Goal: Task Accomplishment & Management: Manage account settings

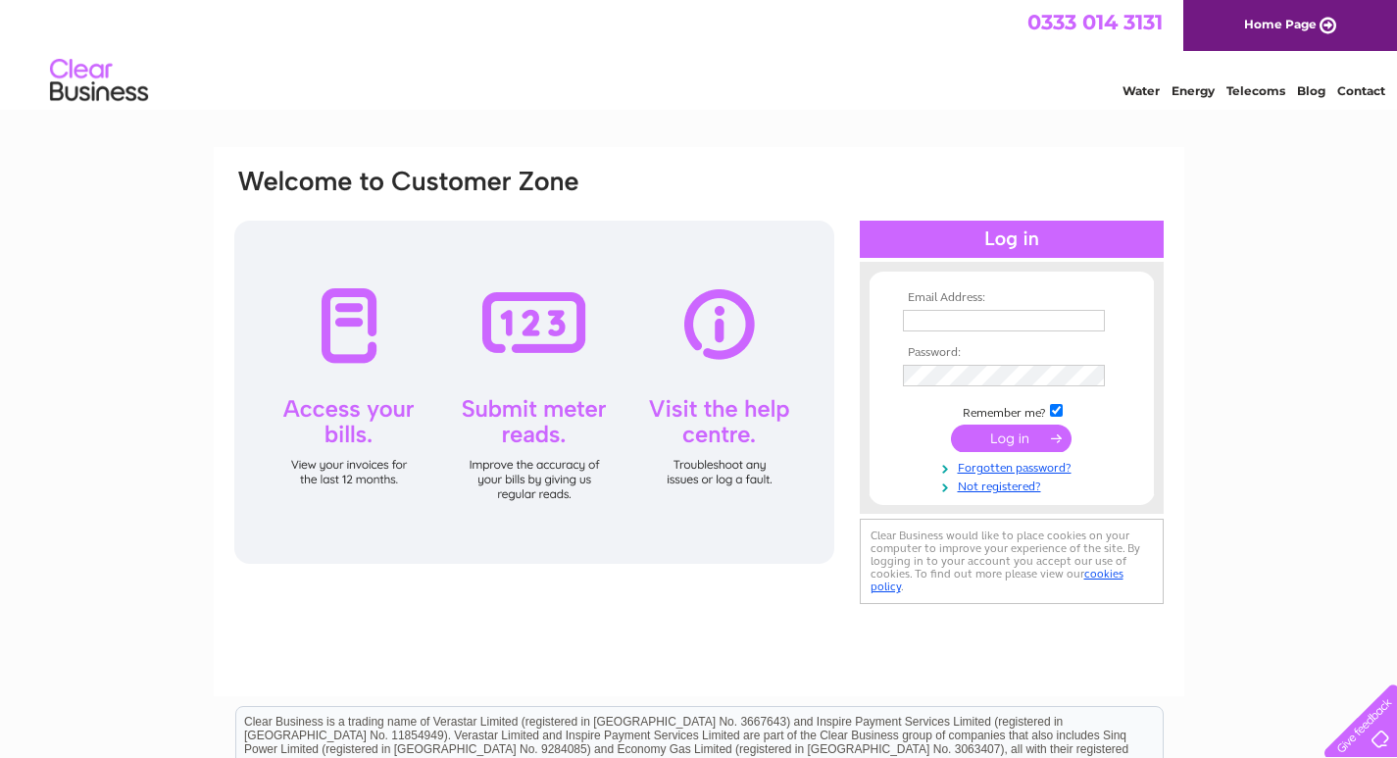
click at [997, 324] on input "text" at bounding box center [1004, 321] width 202 height 22
click at [997, 318] on input "text" at bounding box center [1005, 322] width 204 height 24
paste input "nas_af@yahoo.com"
type input "nas_af@yahoo.com"
click at [1059, 433] on input "submit" at bounding box center [1011, 437] width 121 height 27
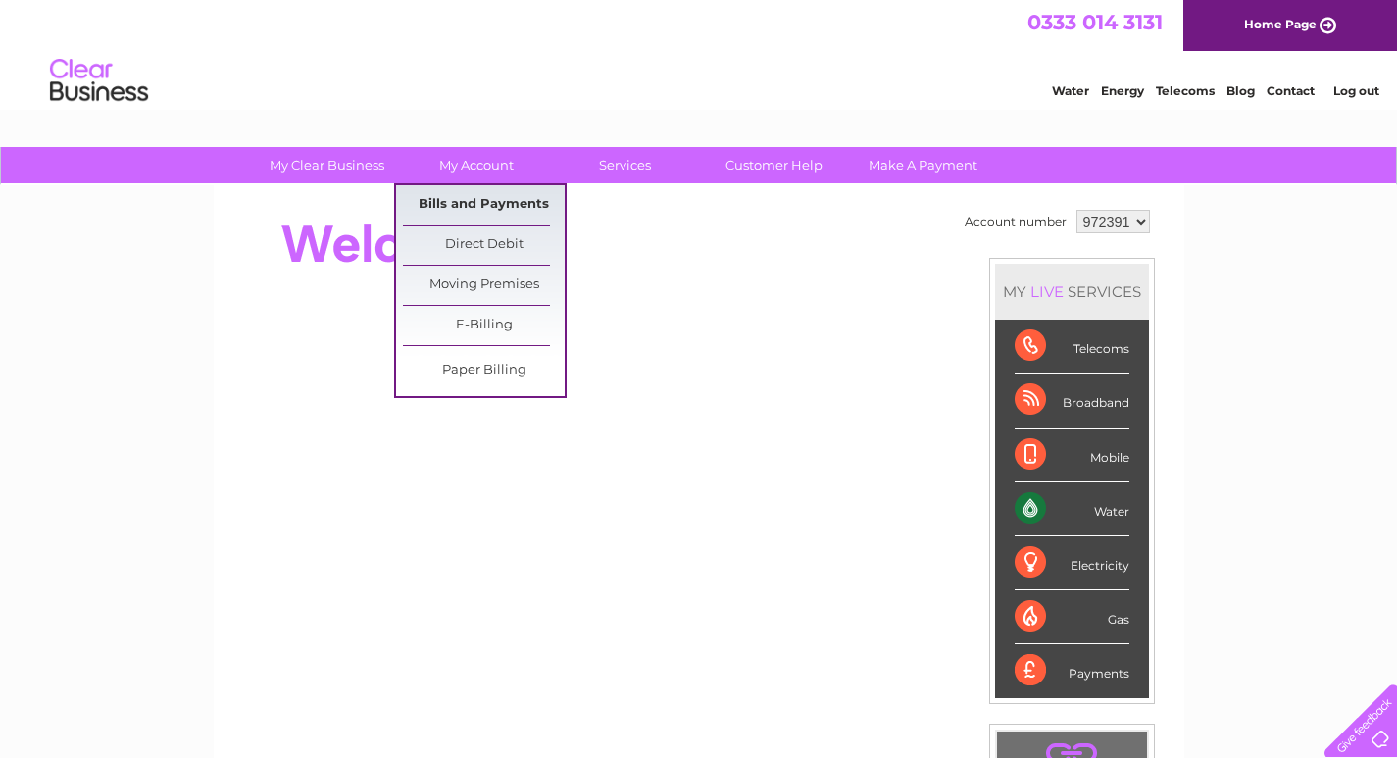
click at [479, 205] on link "Bills and Payments" at bounding box center [484, 204] width 162 height 39
click at [479, 207] on link "Bills and Payments" at bounding box center [484, 204] width 162 height 39
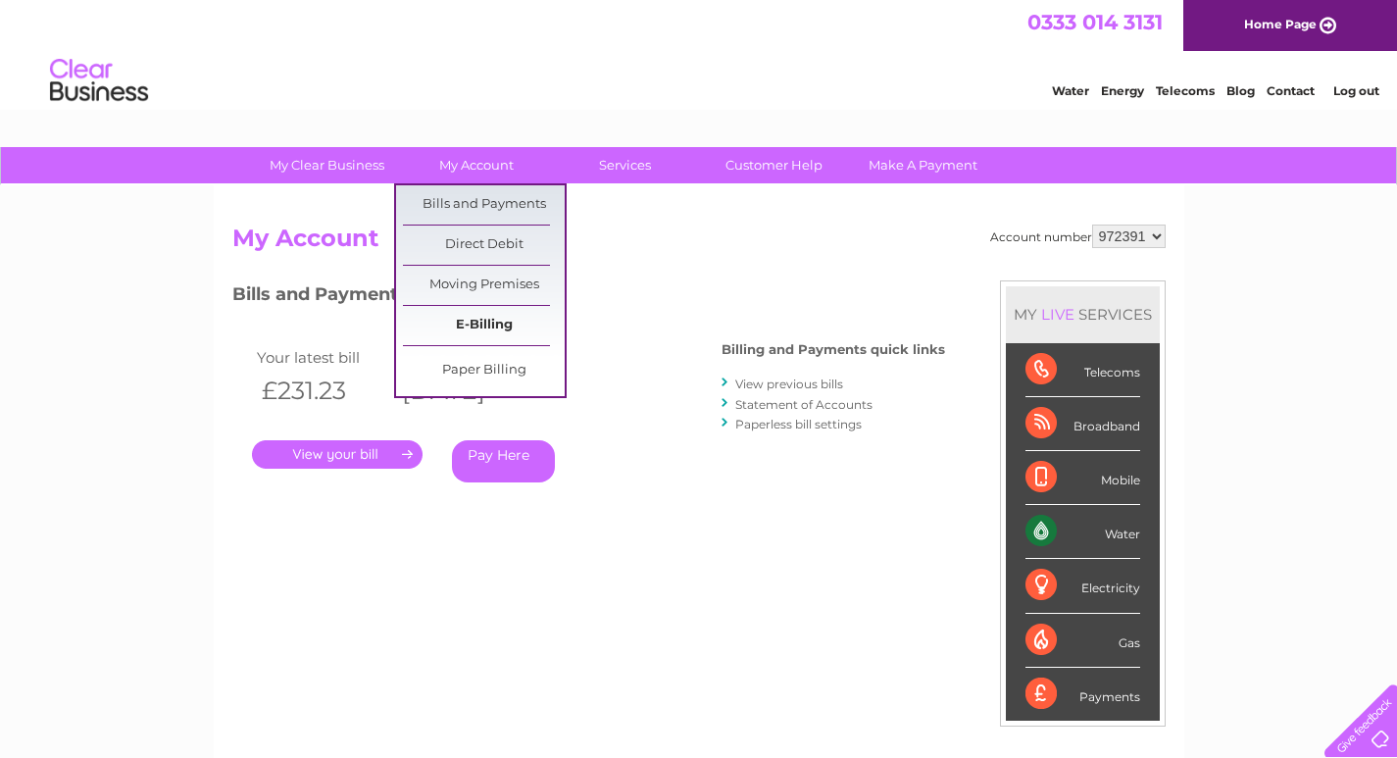
click at [472, 323] on link "E-Billing" at bounding box center [484, 325] width 162 height 39
click at [469, 323] on link "E-Billing" at bounding box center [484, 325] width 162 height 39
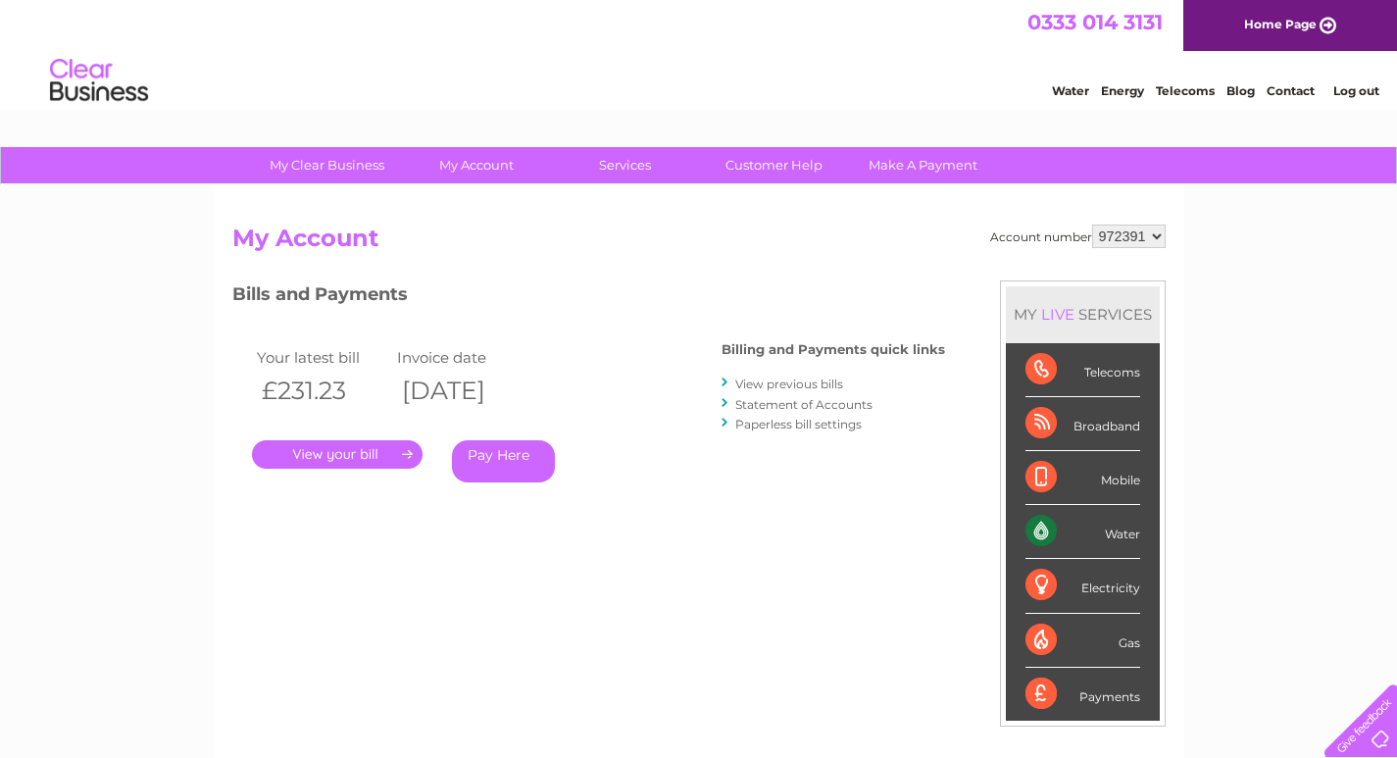
click at [392, 464] on link "." at bounding box center [337, 454] width 171 height 28
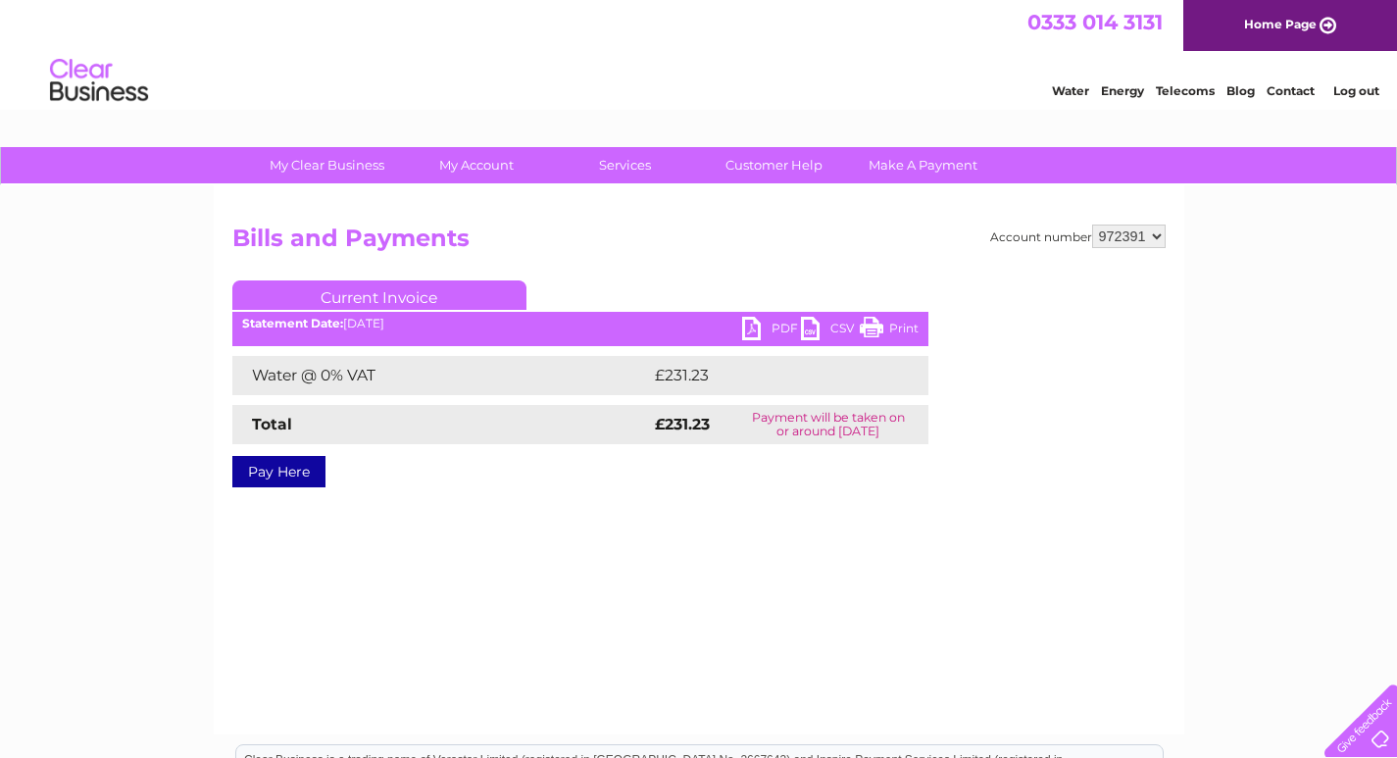
click at [1156, 241] on select "972391" at bounding box center [1129, 236] width 74 height 24
click at [1159, 240] on select "972391" at bounding box center [1129, 236] width 74 height 24
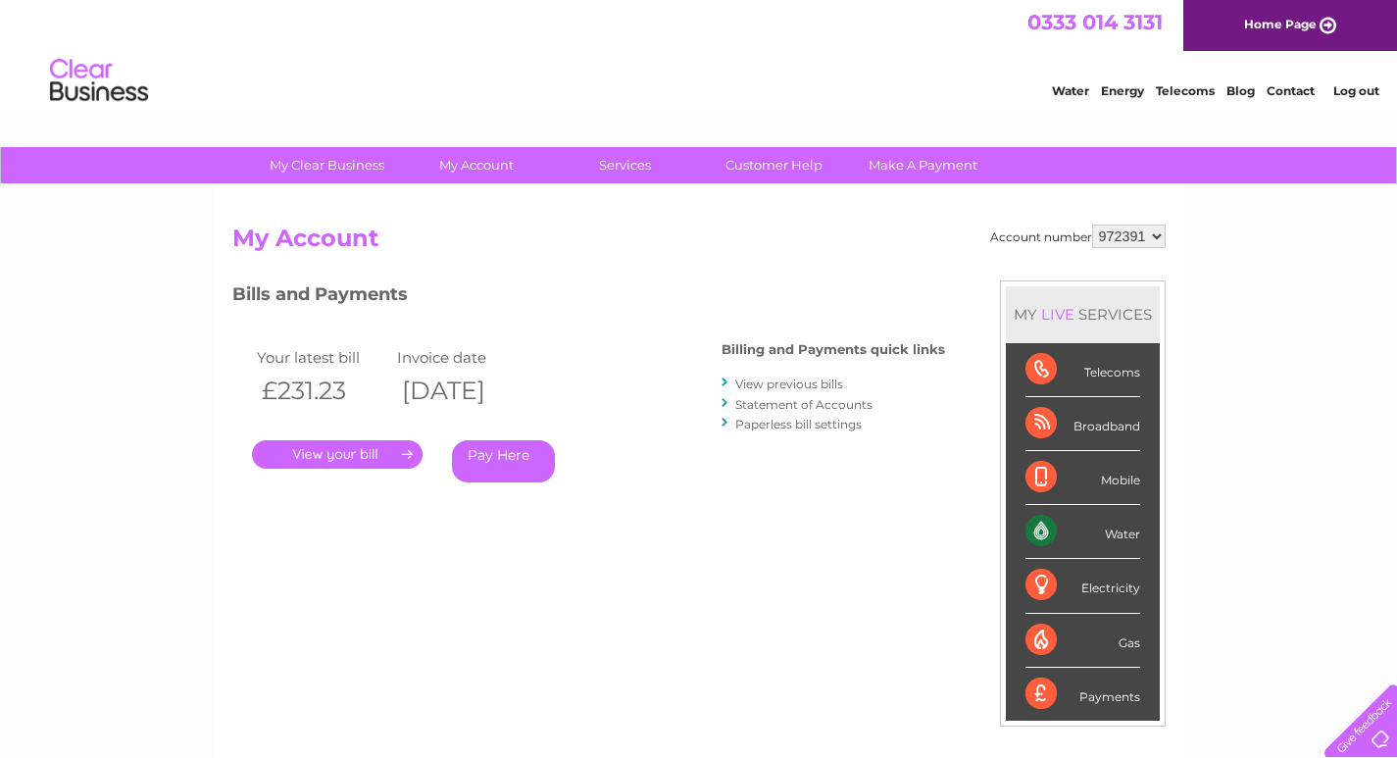
click at [1033, 532] on div "Water" at bounding box center [1082, 532] width 115 height 54
click at [1121, 527] on div "Water" at bounding box center [1082, 532] width 115 height 54
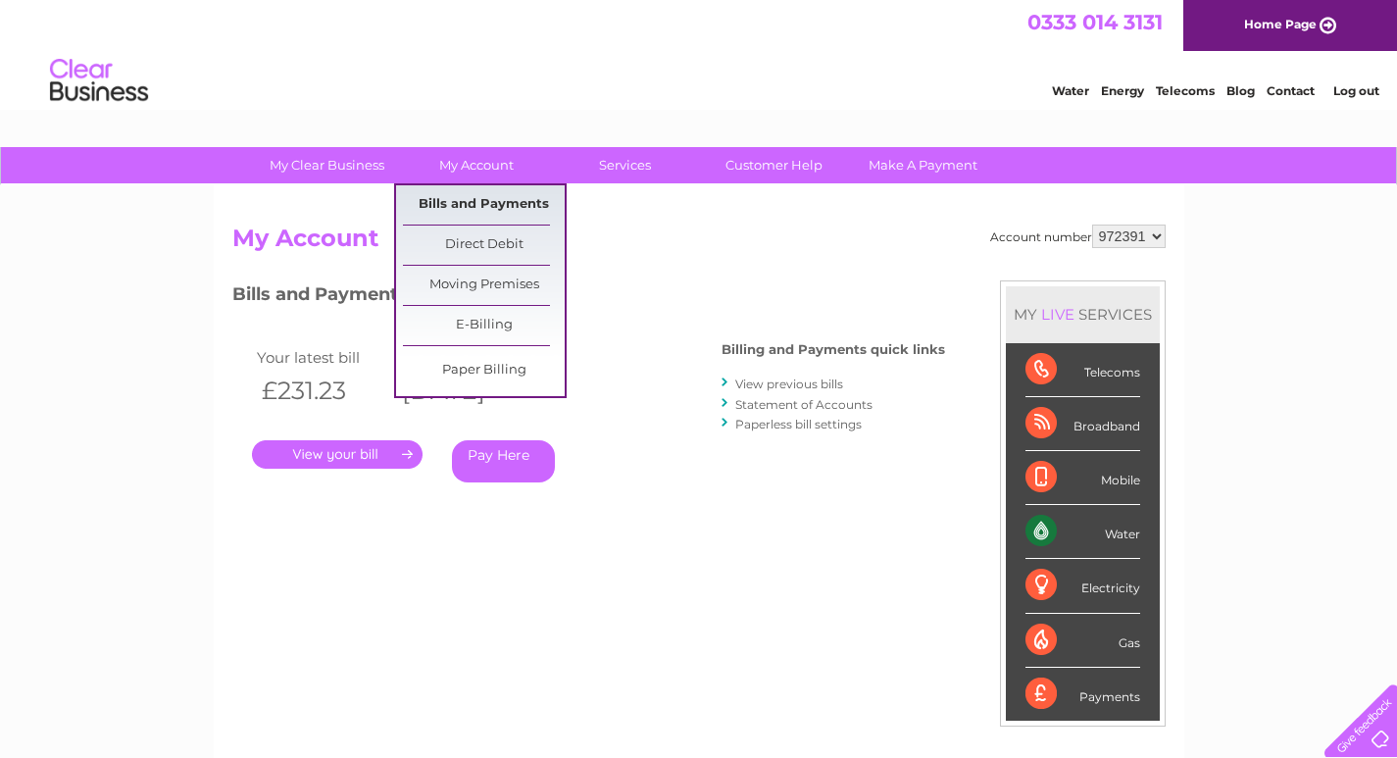
click at [479, 210] on link "Bills and Payments" at bounding box center [484, 204] width 162 height 39
